Goal: Participate in discussion: Engage in conversation with other users on a specific topic

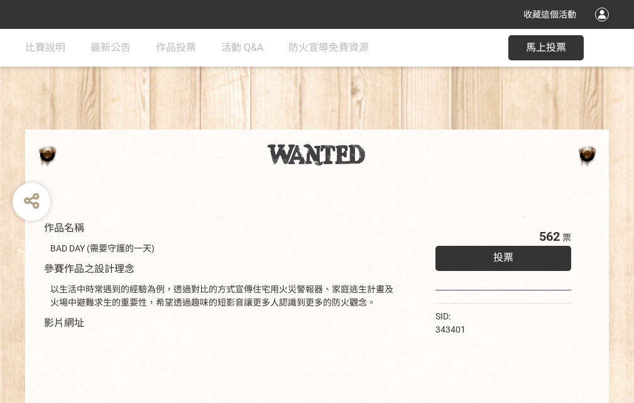
click at [604, 26] on div "收藏這個活動" at bounding box center [317, 14] width 634 height 29
click at [393, 124] on div "作品名稱 BAD DAY (需要守護的一天) 參賽作品之設計理念 以生活中時常遇到的經驗為例，透過對比的方式宣傳住宅用火災警報器、家庭逃生計畫及火場中避難求生…" at bounding box center [317, 293] width 634 height 529
click at [500, 255] on span "投票" at bounding box center [503, 257] width 20 height 12
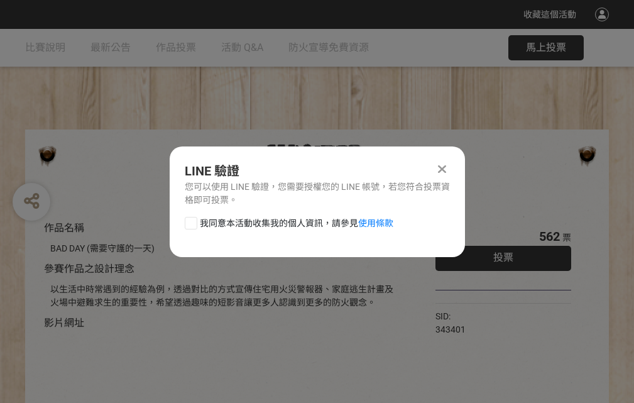
click at [190, 221] on div at bounding box center [191, 223] width 13 height 13
checkbox input "true"
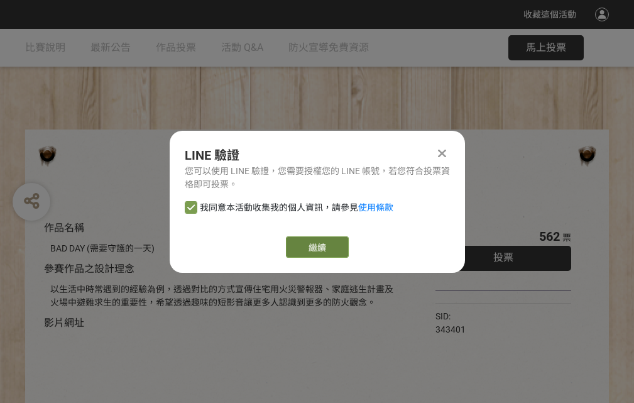
click at [316, 247] on link "繼續" at bounding box center [317, 246] width 63 height 21
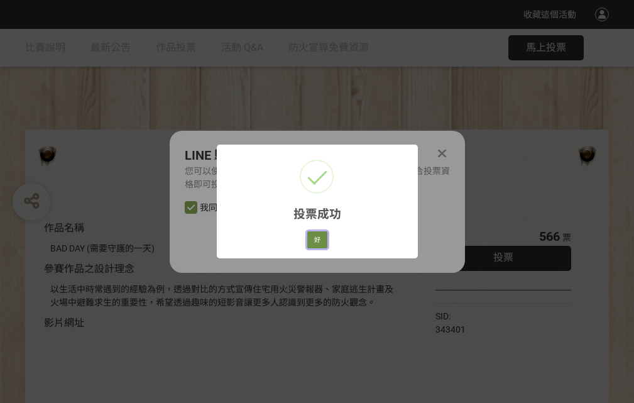
click at [314, 238] on button "好" at bounding box center [317, 240] width 20 height 18
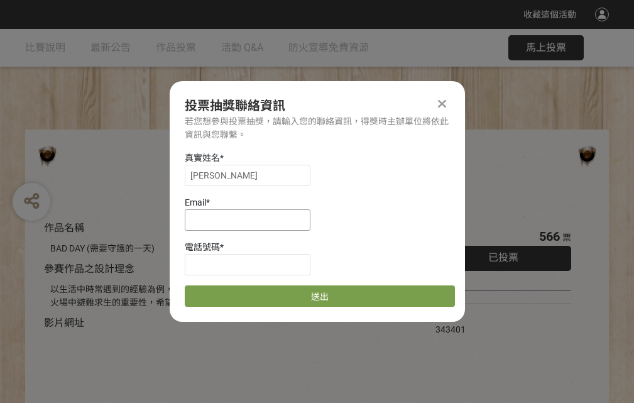
click at [251, 219] on input at bounding box center [248, 219] width 126 height 21
type input "[EMAIL_ADDRESS][DOMAIN_NAME]"
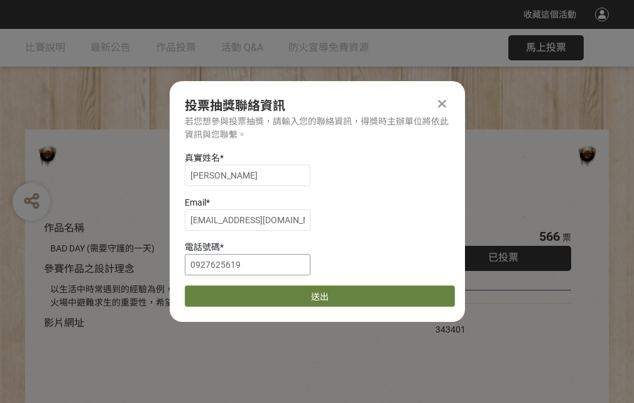
type input "0927625619"
click at [221, 292] on button "送出" at bounding box center [320, 295] width 270 height 21
